Goal: Task Accomplishment & Management: Complete application form

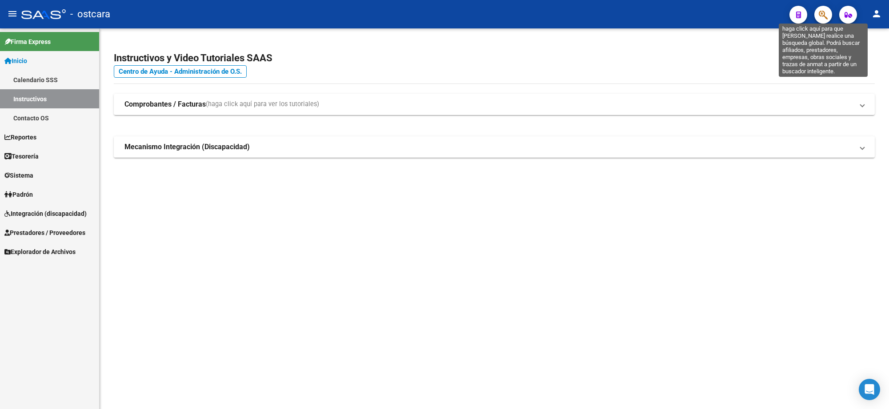
click at [825, 10] on icon "button" at bounding box center [823, 15] width 9 height 10
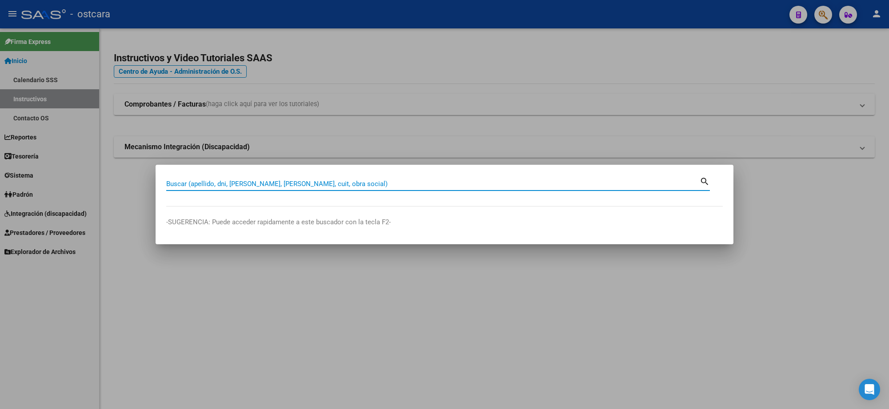
paste input "[EMAIL_ADDRESS][DOMAIN_NAME]"
type input "[EMAIL_ADDRESS][DOMAIN_NAME]"
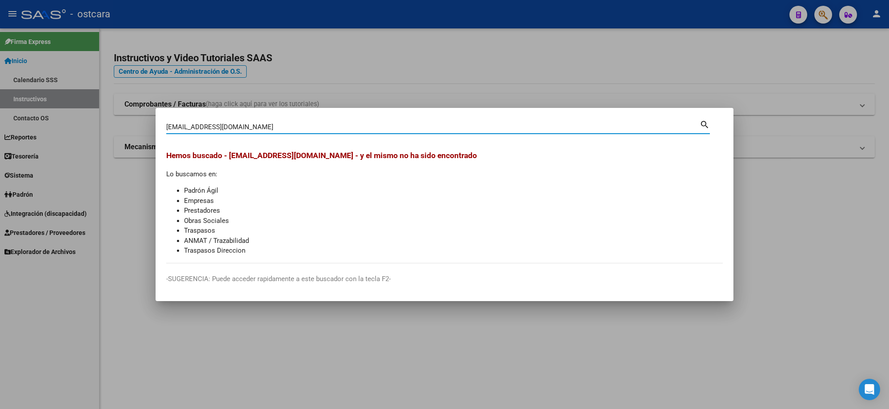
click at [593, 29] on div at bounding box center [444, 204] width 889 height 409
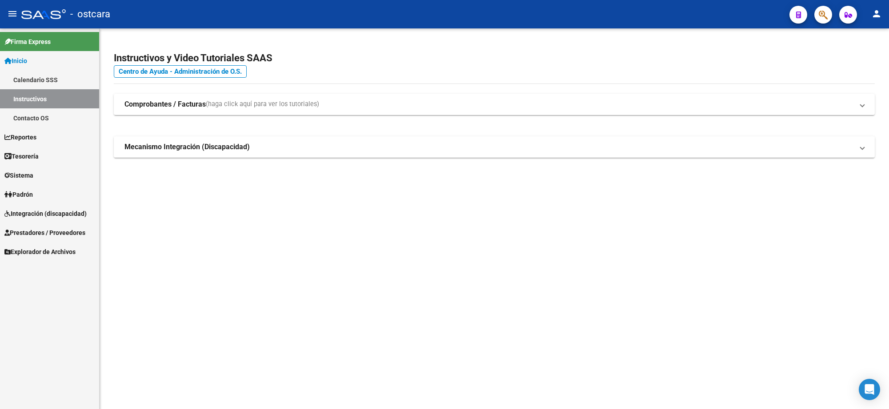
click at [52, 229] on span "Prestadores / Proveedores" at bounding box center [44, 233] width 81 height 10
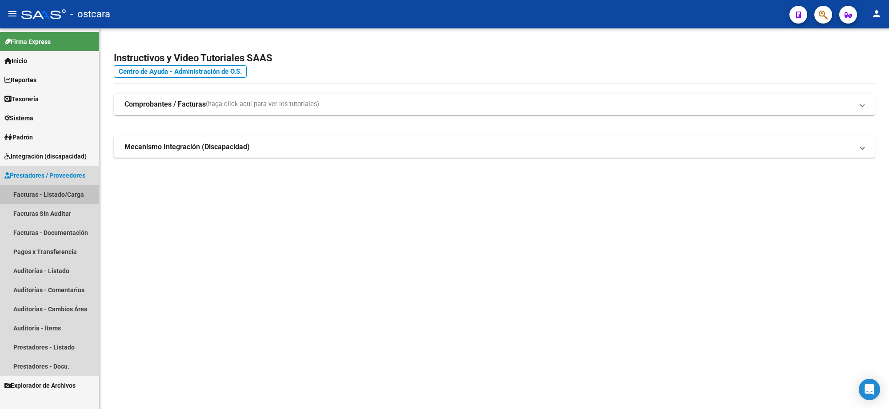
click at [70, 192] on link "Facturas - Listado/Carga" at bounding box center [49, 194] width 99 height 19
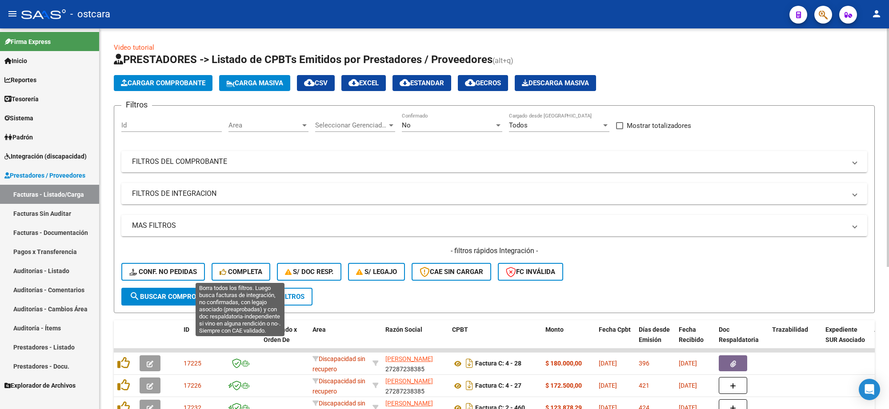
click at [254, 265] on button "Completa" at bounding box center [241, 272] width 59 height 18
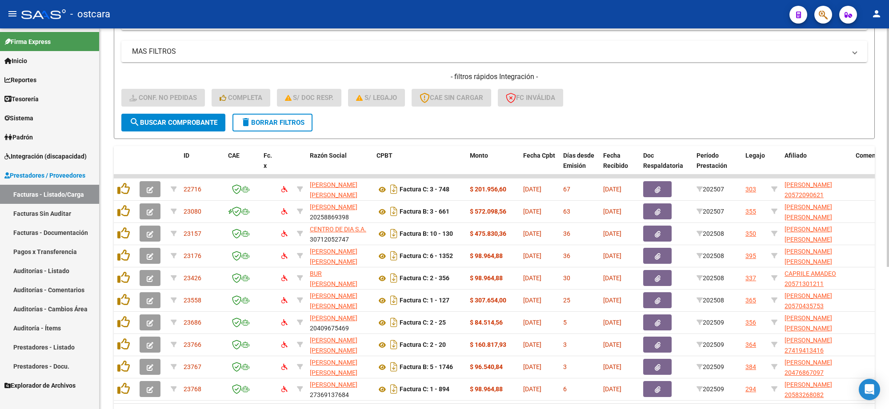
scroll to position [222, 0]
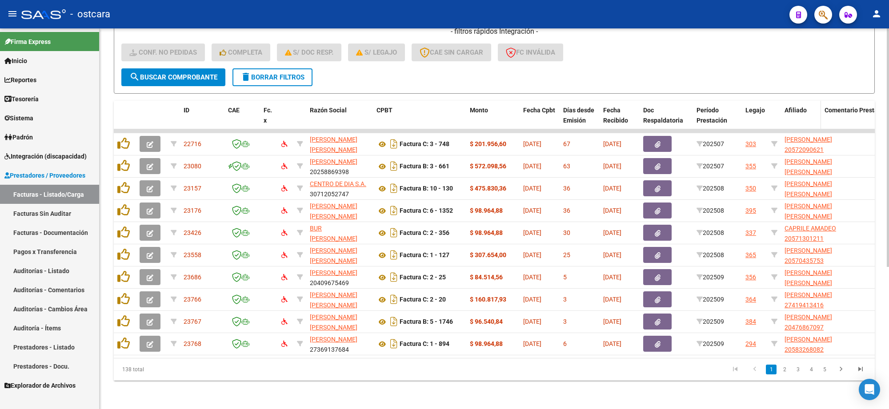
drag, startPoint x: 850, startPoint y: 111, endPoint x: 811, endPoint y: 111, distance: 38.7
click at [811, 111] on datatable-header-cell "Afiliado" at bounding box center [801, 120] width 40 height 39
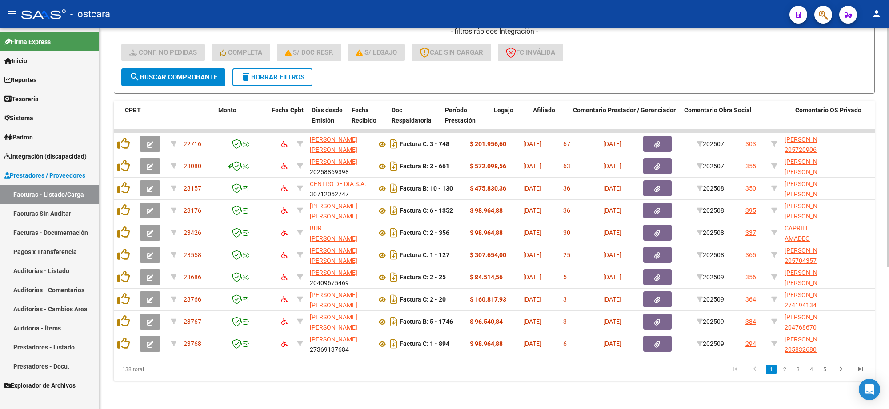
scroll to position [0, 252]
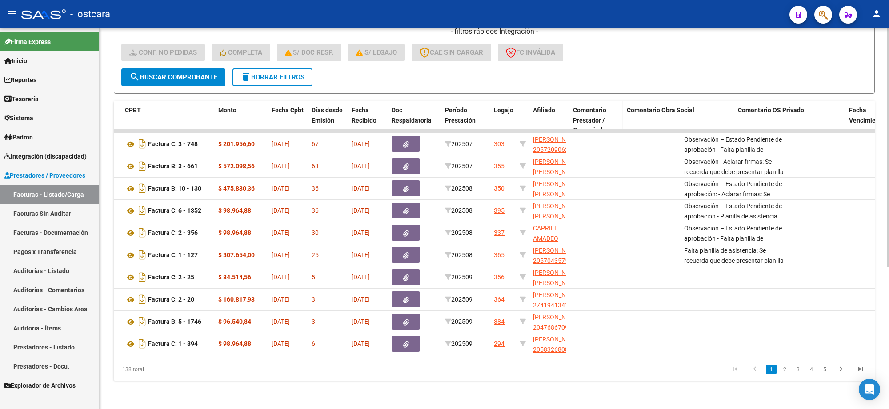
drag, startPoint x: 678, startPoint y: 113, endPoint x: 606, endPoint y: 116, distance: 72.1
click at [606, 116] on datatable-header-cell "Comentario Prestador / Gerenciador" at bounding box center [596, 120] width 54 height 39
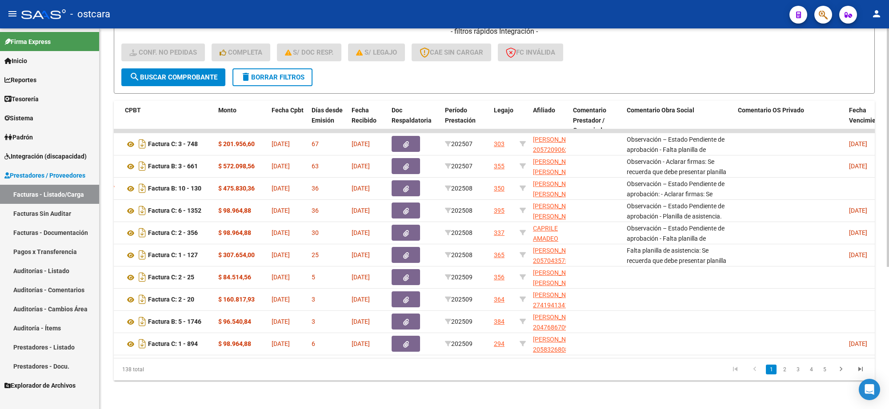
scroll to position [0, 0]
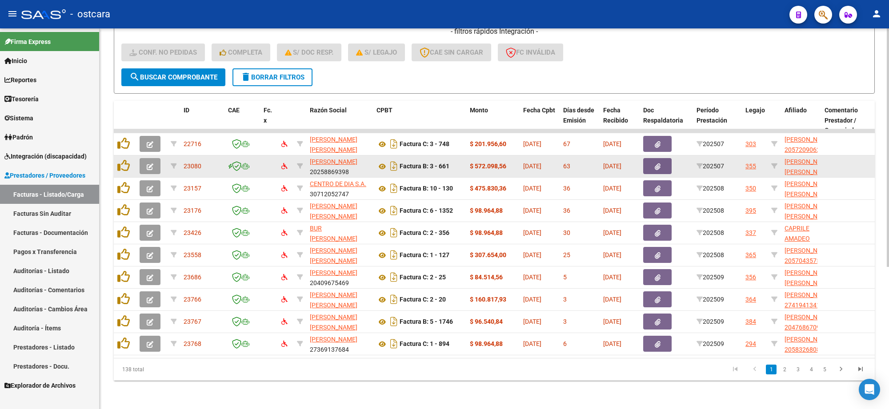
click at [152, 168] on button "button" at bounding box center [150, 166] width 21 height 16
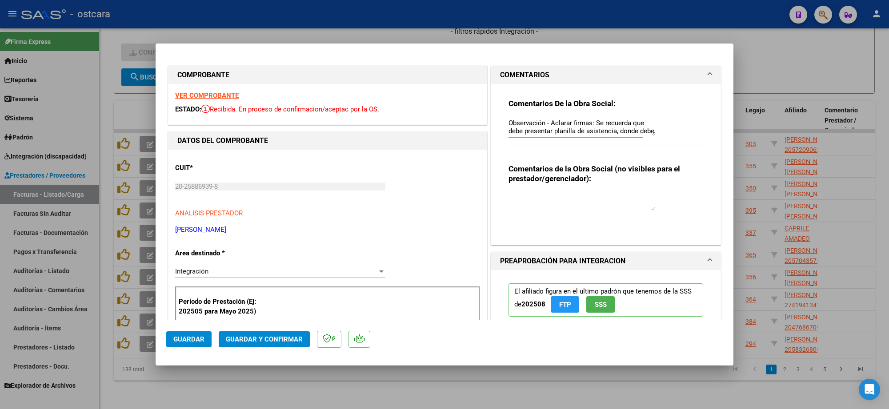
click at [699, 73] on span "COMENTARIOS" at bounding box center [604, 75] width 208 height 11
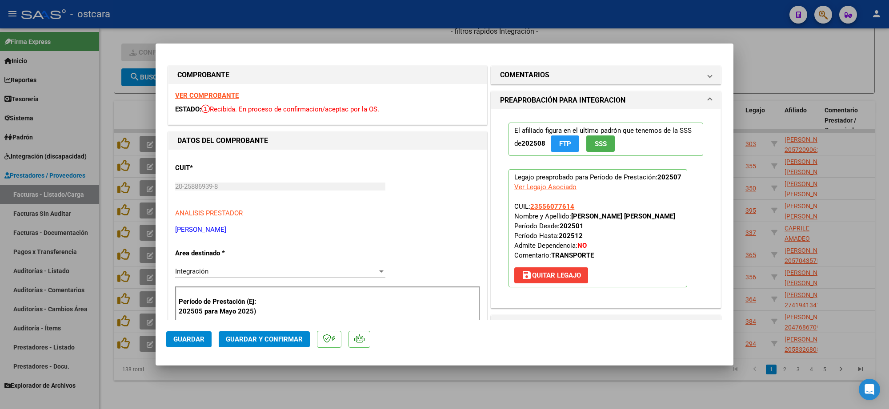
click at [776, 65] on div at bounding box center [444, 204] width 889 height 409
type input "$ 0,00"
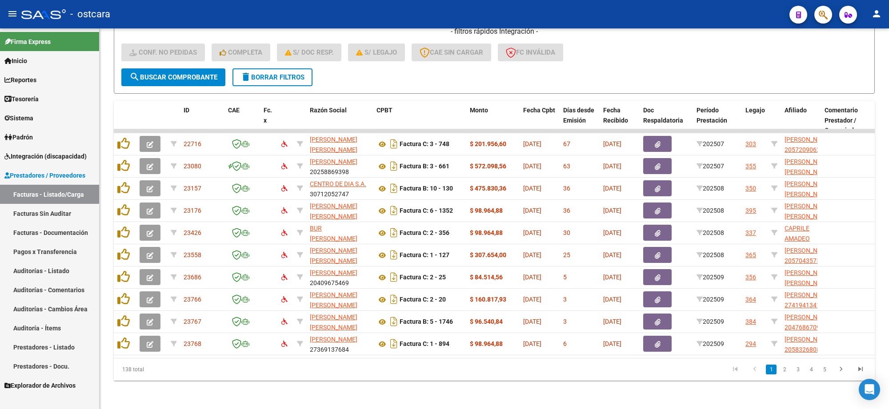
click at [72, 290] on link "Auditorías - Comentarios" at bounding box center [49, 290] width 99 height 19
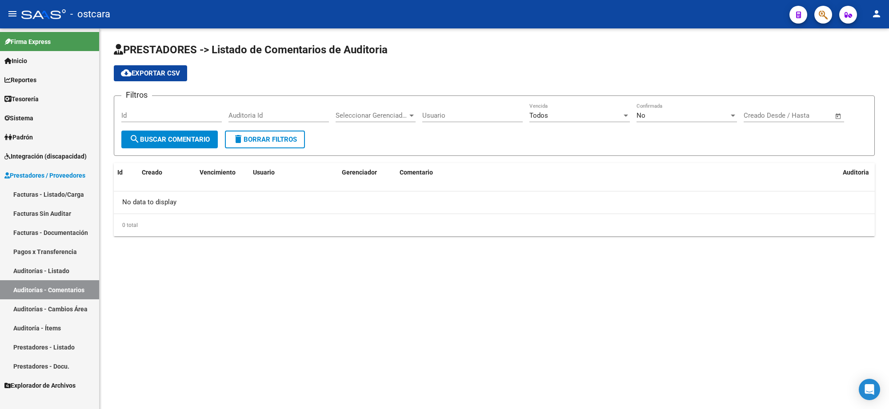
click at [66, 179] on span "Prestadores / Proveedores" at bounding box center [44, 176] width 81 height 10
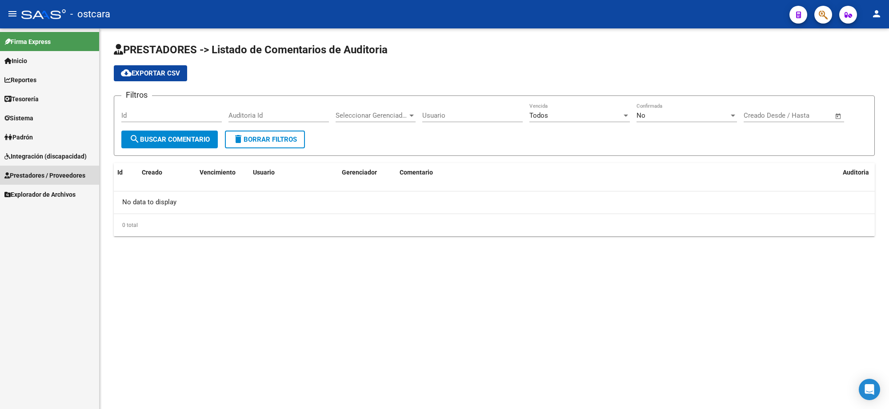
click at [64, 172] on span "Prestadores / Proveedores" at bounding box center [44, 176] width 81 height 10
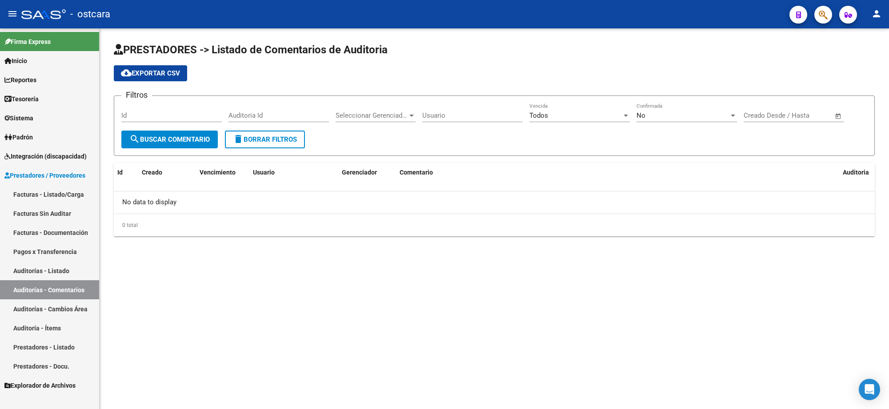
click at [59, 190] on link "Facturas - Listado/Carga" at bounding box center [49, 194] width 99 height 19
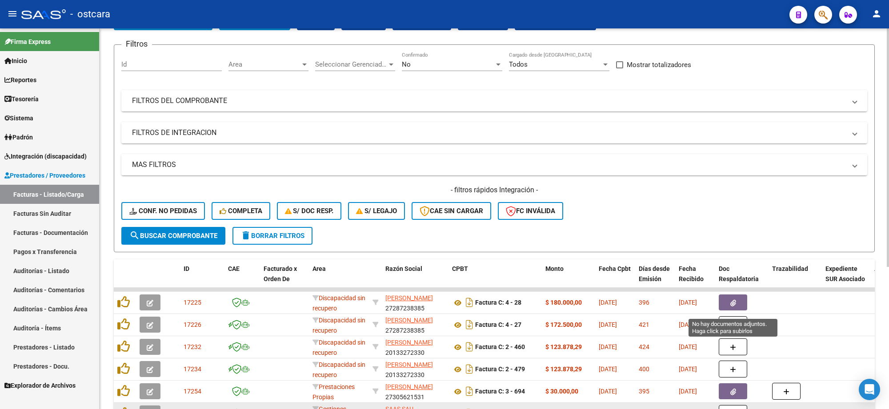
scroll to position [167, 0]
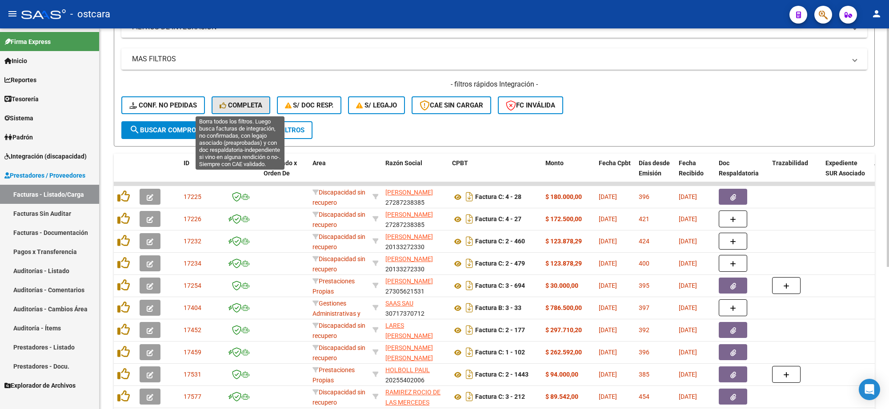
click at [259, 106] on span "Completa" at bounding box center [241, 105] width 43 height 8
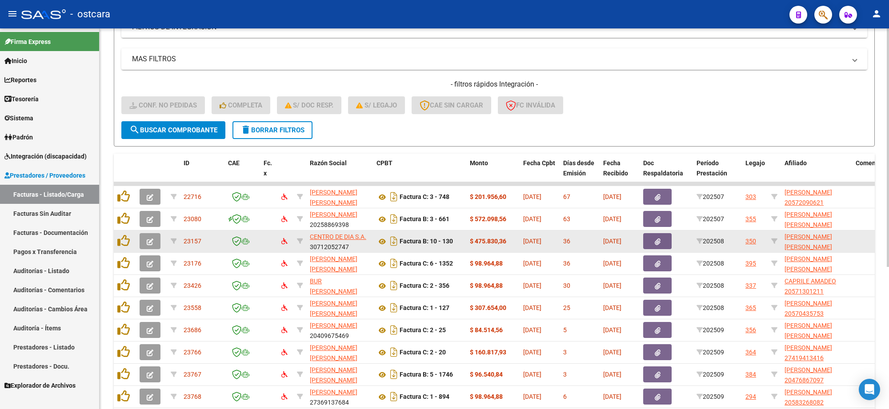
click at [144, 242] on button "button" at bounding box center [150, 241] width 21 height 16
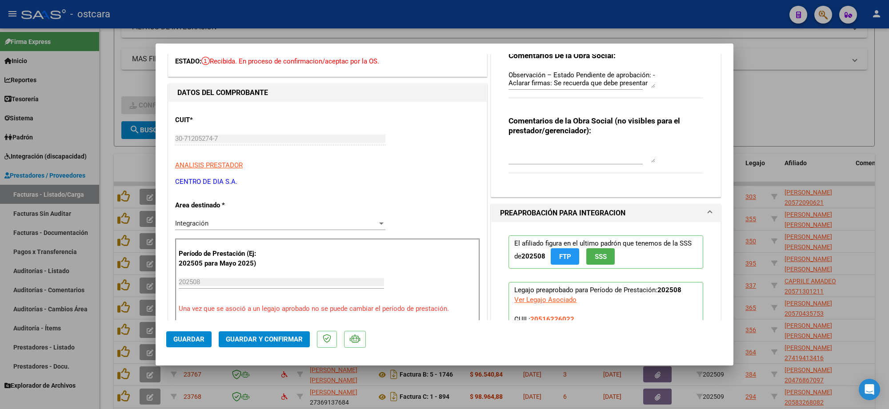
scroll to position [0, 0]
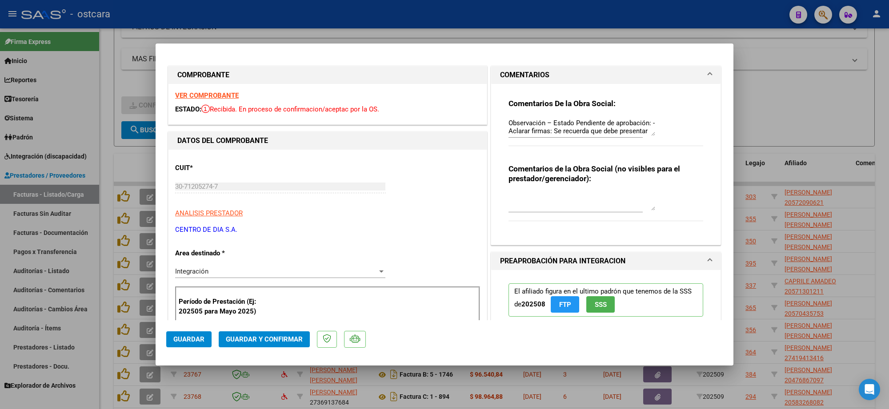
click at [827, 76] on div at bounding box center [444, 204] width 889 height 409
type input "$ 0,00"
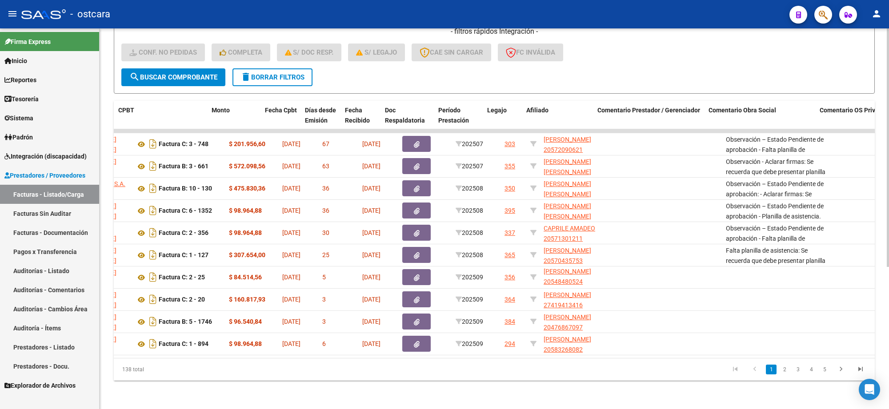
scroll to position [0, 261]
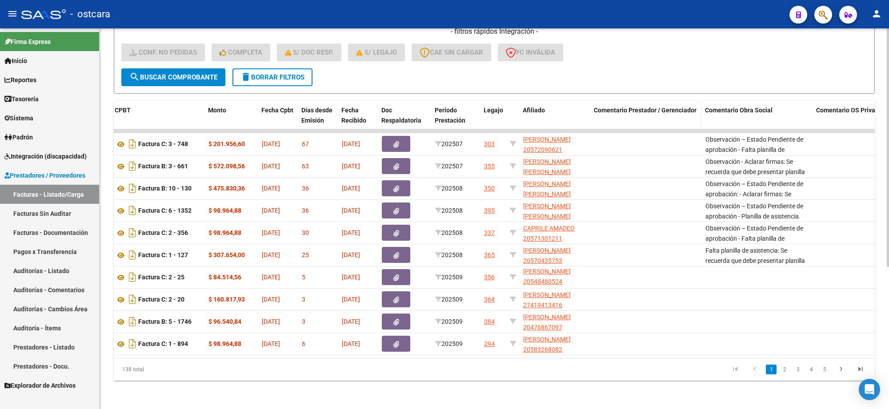
click at [617, 107] on span "Comentario Prestador / Gerenciador" at bounding box center [645, 110] width 103 height 7
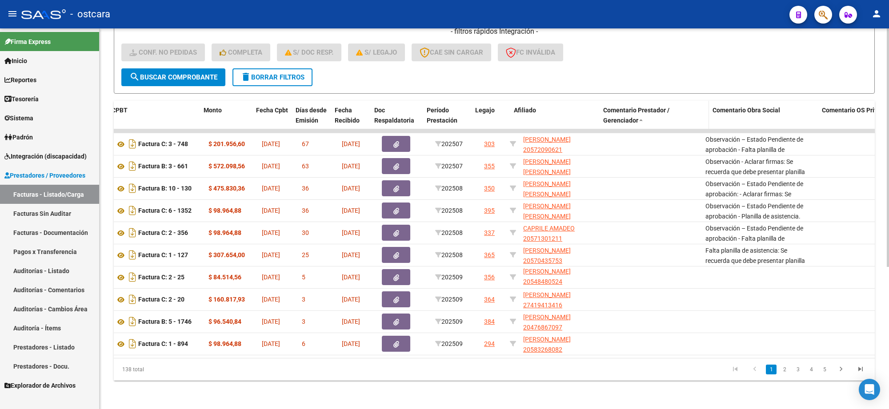
drag, startPoint x: 588, startPoint y: 100, endPoint x: 613, endPoint y: 103, distance: 24.6
click at [613, 103] on div "ID CAE Fc. x Razón Social CPBT Monto Fecha Cpbt Días desde Emisión Fecha Recibi…" at bounding box center [563, 120] width 1423 height 39
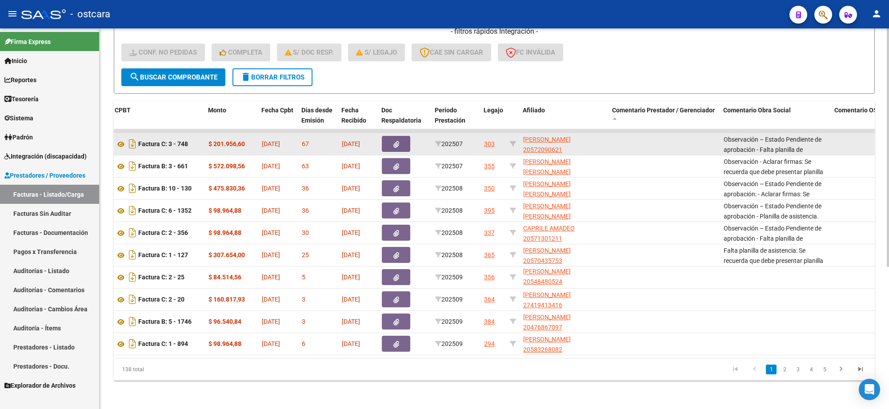
scroll to position [1, 0]
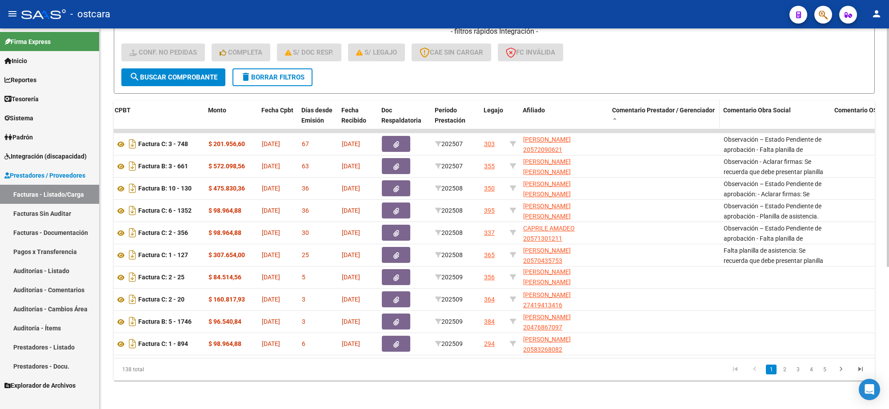
click at [621, 109] on div "Comentario Prestador / Gerenciador" at bounding box center [664, 114] width 104 height 19
click at [613, 116] on span at bounding box center [614, 119] width 5 height 6
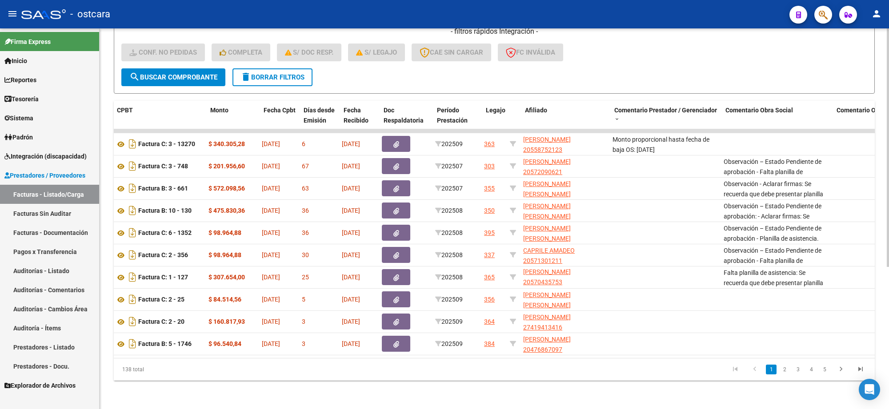
scroll to position [0, 0]
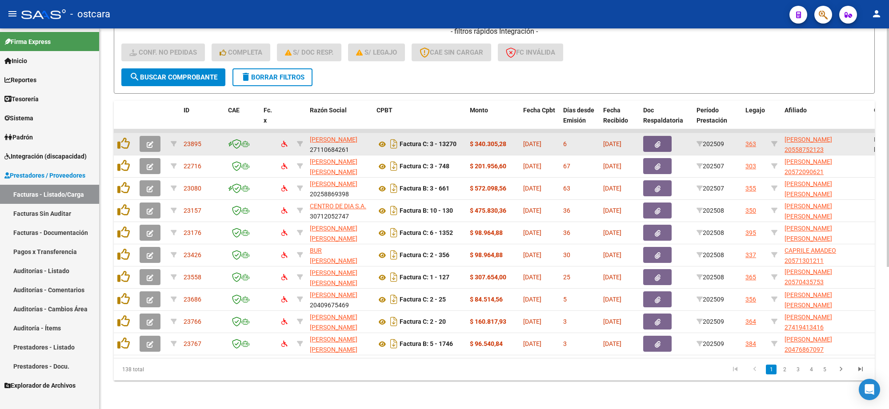
click at [152, 141] on icon "button" at bounding box center [150, 144] width 7 height 7
